Goal: Obtain resource: Download file/media

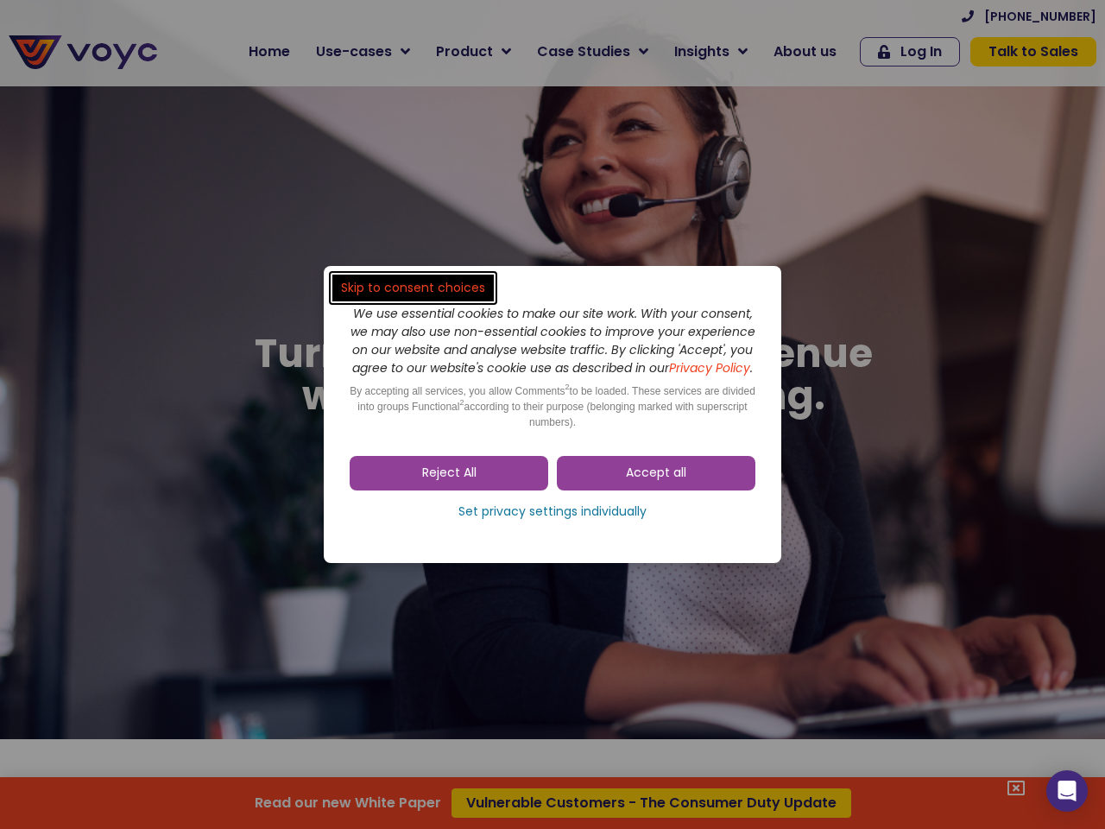
click at [656, 482] on span "Accept all" at bounding box center [656, 472] width 60 height 17
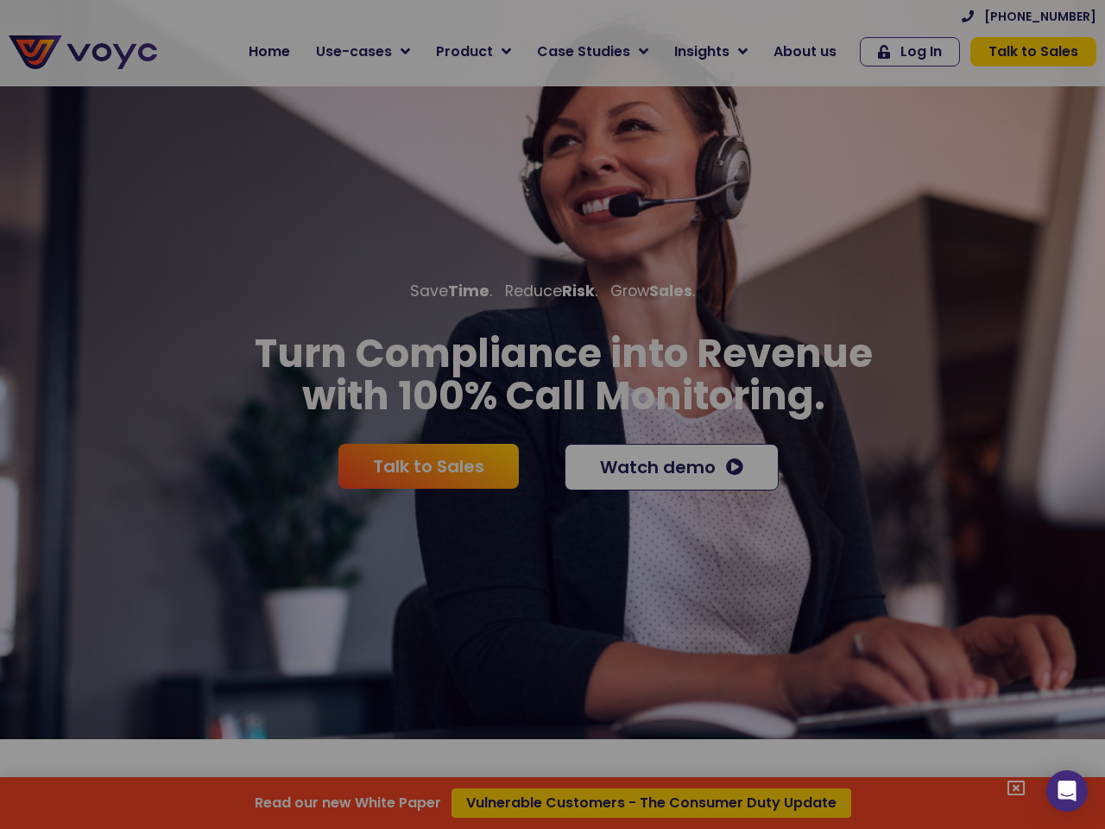
click at [449, 482] on div at bounding box center [552, 414] width 1105 height 829
click at [552, 521] on div "Read our new White Paper Vulnerable Customers - The Consumer Duty Update" at bounding box center [552, 414] width 1105 height 829
